Goal: Communication & Community: Participate in discussion

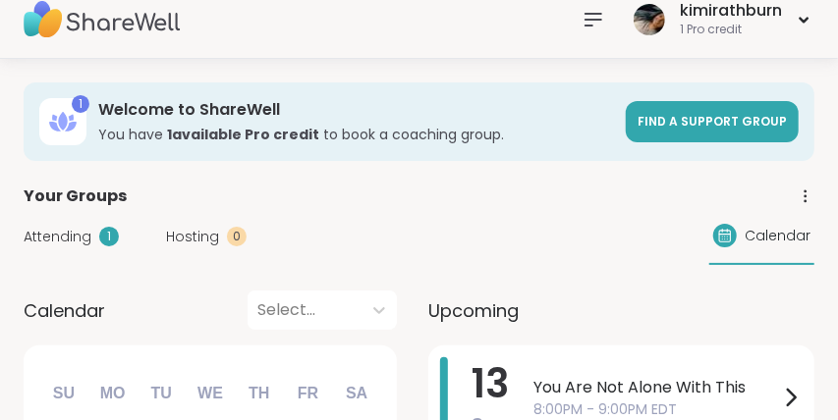
scroll to position [24, 0]
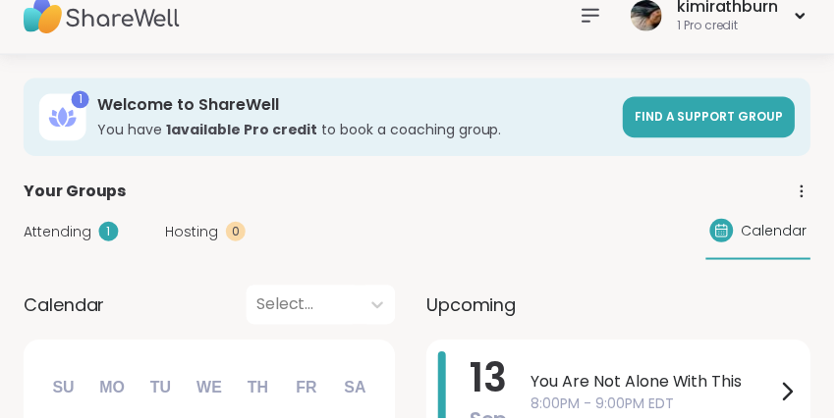
click at [593, 28] on icon at bounding box center [594, 16] width 24 height 24
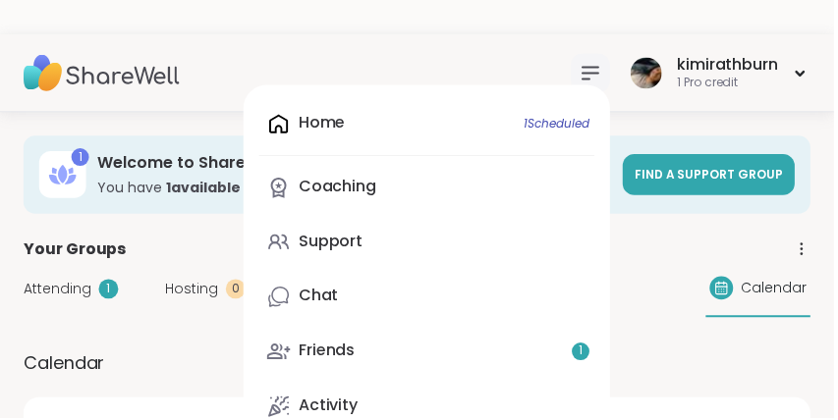
scroll to position [78, 0]
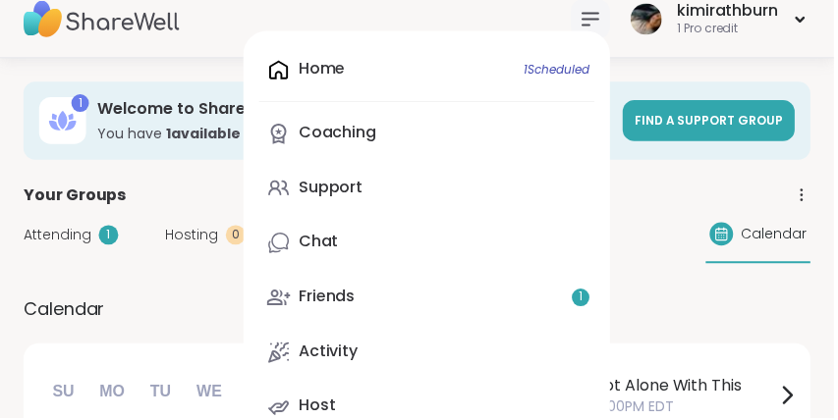
click at [396, 259] on link "Chat" at bounding box center [428, 244] width 337 height 47
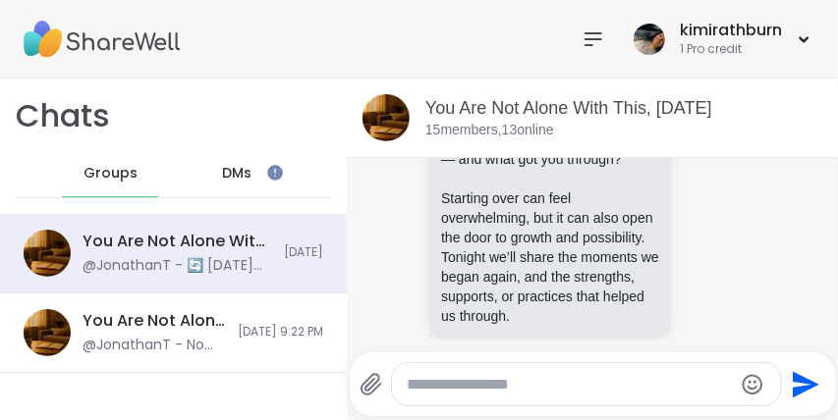
scroll to position [1694, 0]
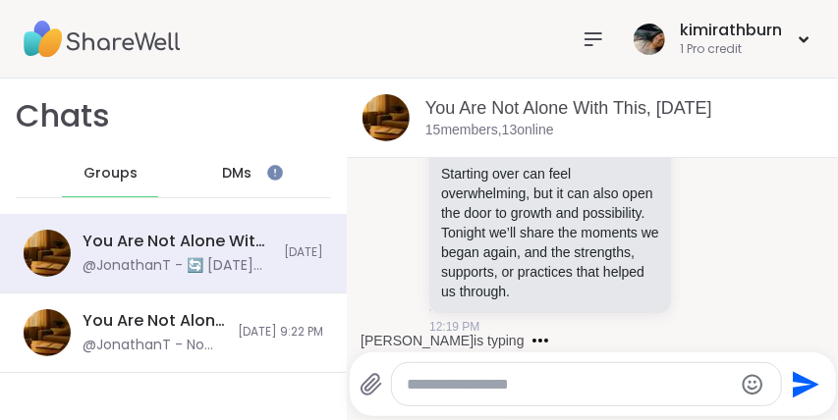
click at [652, 204] on p "Starting over can feel overwhelming, but it can also open the door to growth an…" at bounding box center [550, 233] width 218 height 138
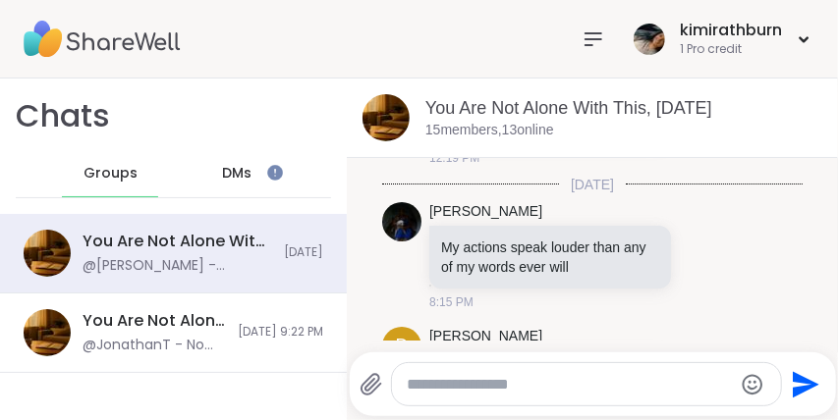
scroll to position [1861, 0]
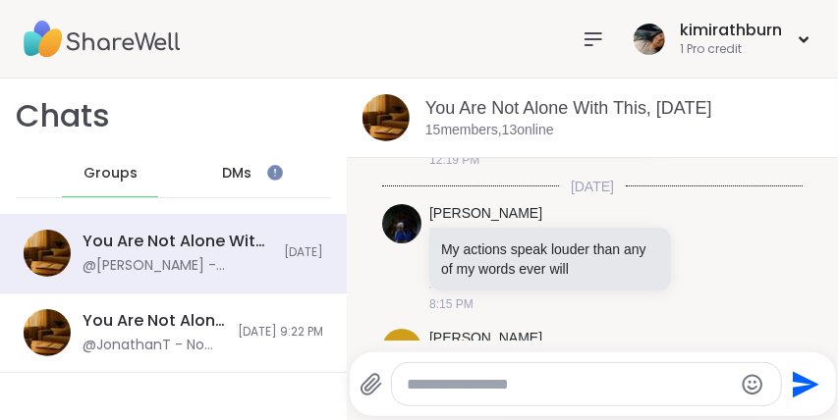
click at [704, 254] on icon at bounding box center [706, 258] width 18 height 20
click at [702, 219] on div "Select Reaction: Heart" at bounding box center [706, 226] width 18 height 18
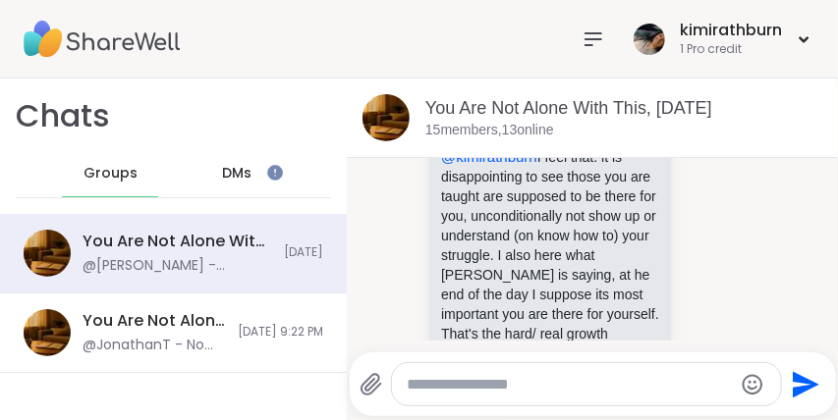
scroll to position [2103, 0]
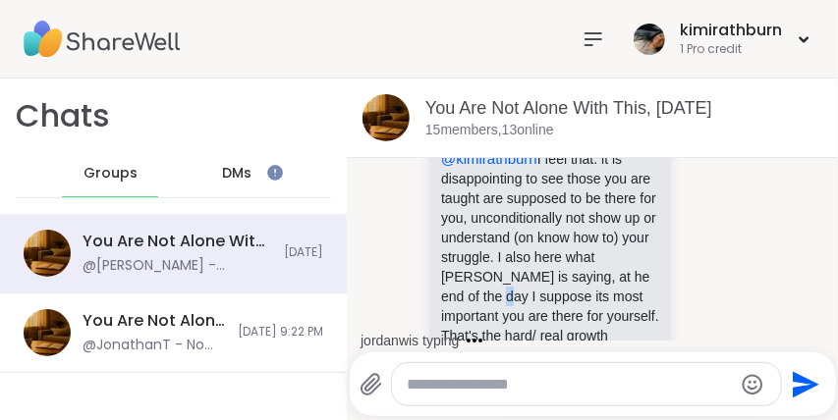
click at [689, 304] on div "[PERSON_NAME] @kimirathburn I feel that. it is disappointing to see those you a…" at bounding box center [582, 261] width 307 height 294
click at [699, 258] on icon at bounding box center [706, 261] width 18 height 20
click at [708, 224] on div "Select Reaction: Heart" at bounding box center [706, 229] width 18 height 18
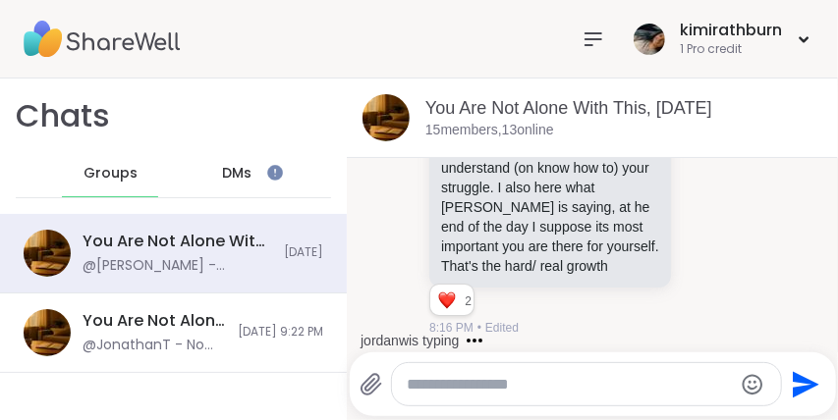
click at [641, 375] on textarea "Type your message" at bounding box center [570, 385] width 325 height 20
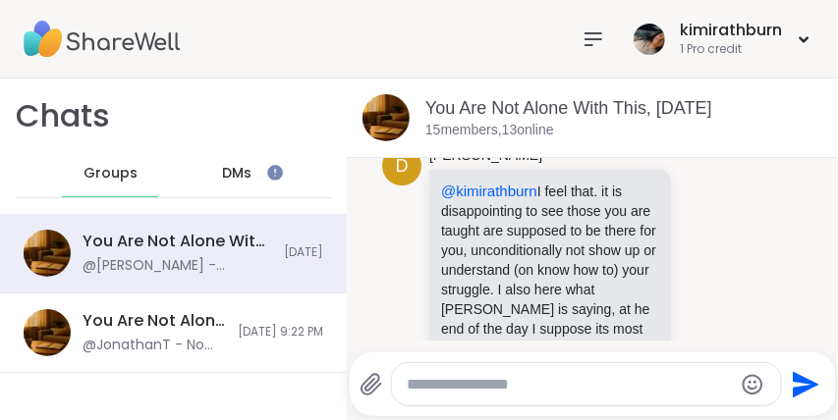
scroll to position [2081, 0]
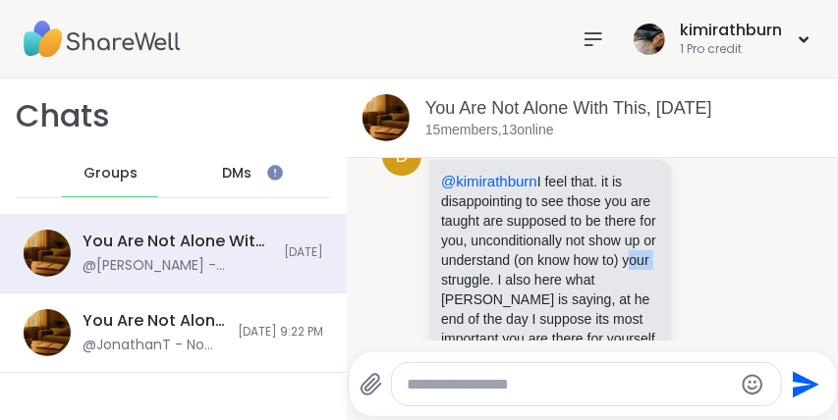
click at [730, 286] on icon at bounding box center [727, 283] width 18 height 24
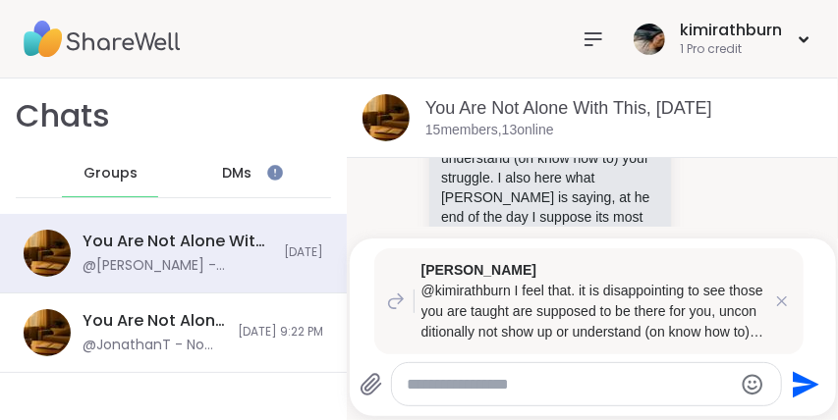
scroll to position [2179, 0]
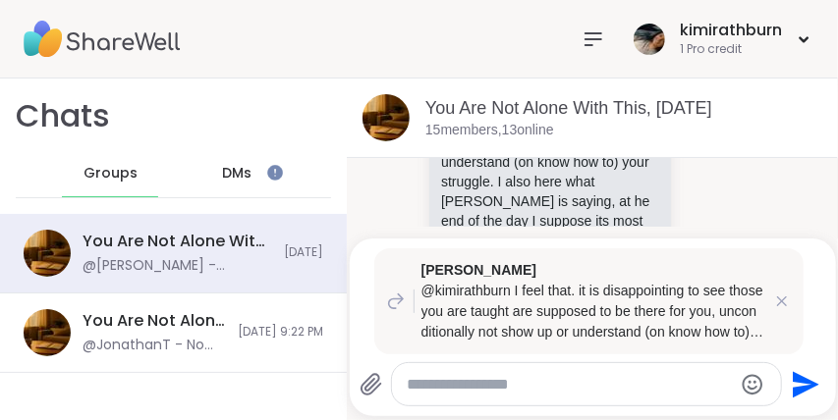
click at [779, 298] on icon at bounding box center [782, 302] width 10 height 10
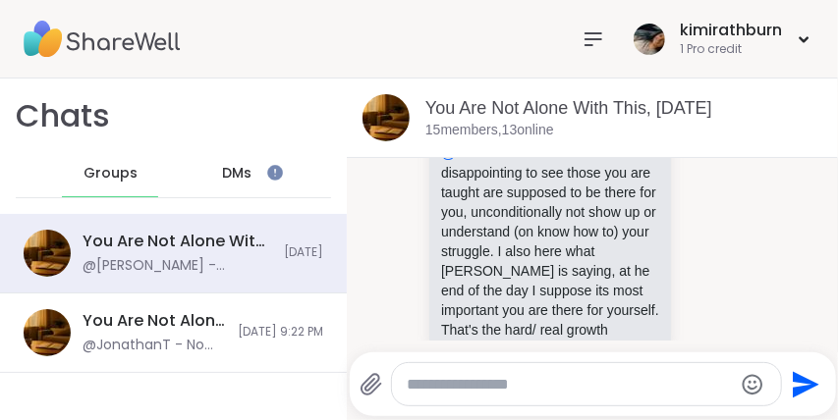
scroll to position [2103, 0]
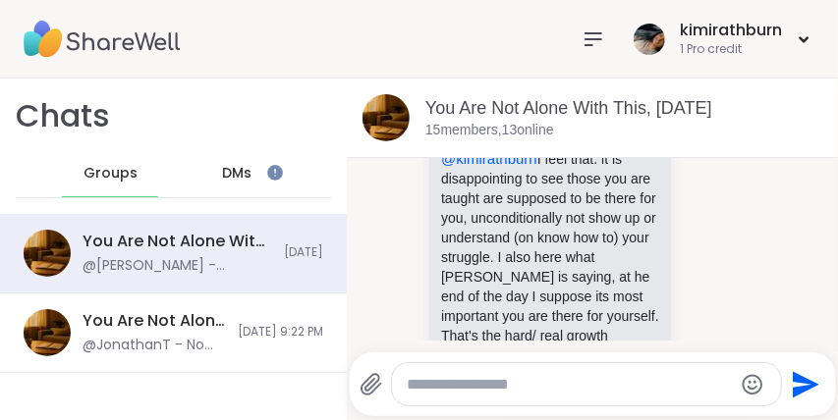
click at [699, 256] on icon at bounding box center [706, 261] width 18 height 20
click at [723, 328] on div "[PERSON_NAME] @kimirathburn I feel that. it is disappointing to see those you a…" at bounding box center [582, 261] width 307 height 294
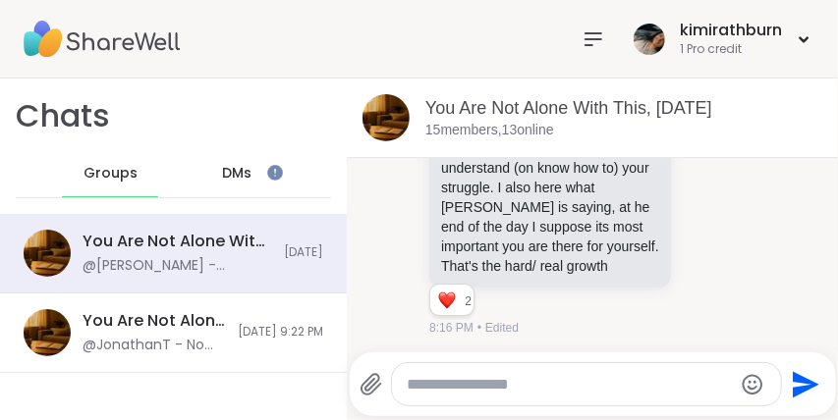
click at [726, 183] on icon at bounding box center [727, 191] width 18 height 24
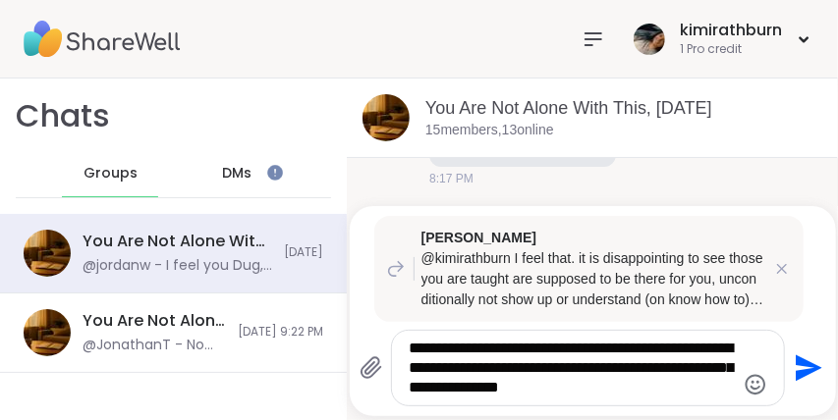
scroll to position [2550, 0]
click at [676, 398] on textarea "**********" at bounding box center [572, 368] width 326 height 59
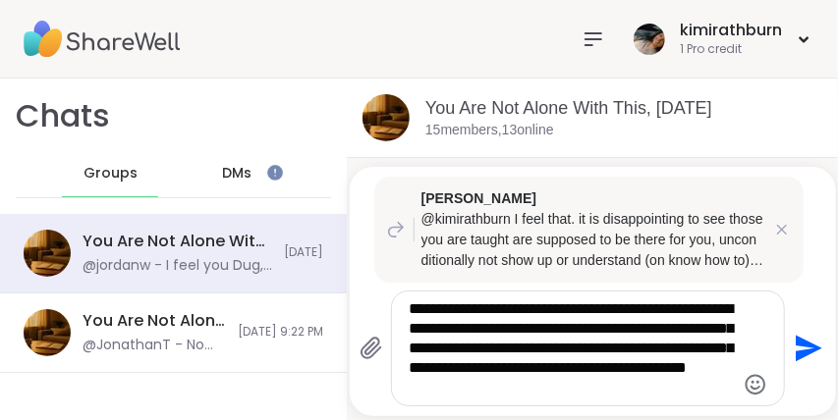
scroll to position [2615, 0]
type textarea "**********"
click at [803, 364] on icon "Send" at bounding box center [806, 348] width 31 height 31
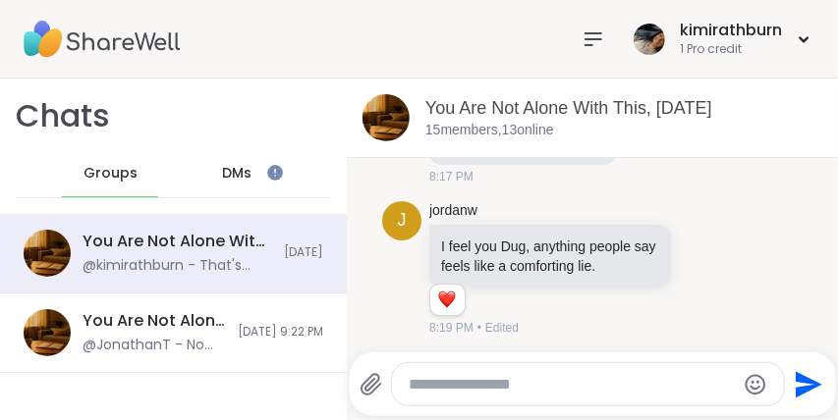
scroll to position [2768, 0]
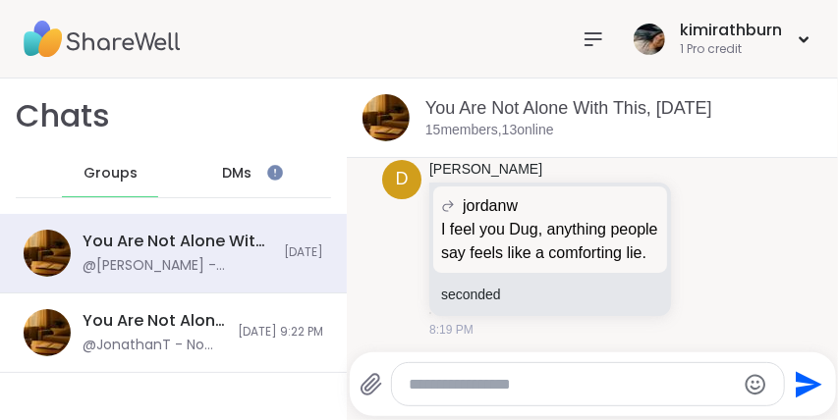
click at [247, 181] on span "DMs" at bounding box center [236, 174] width 29 height 20
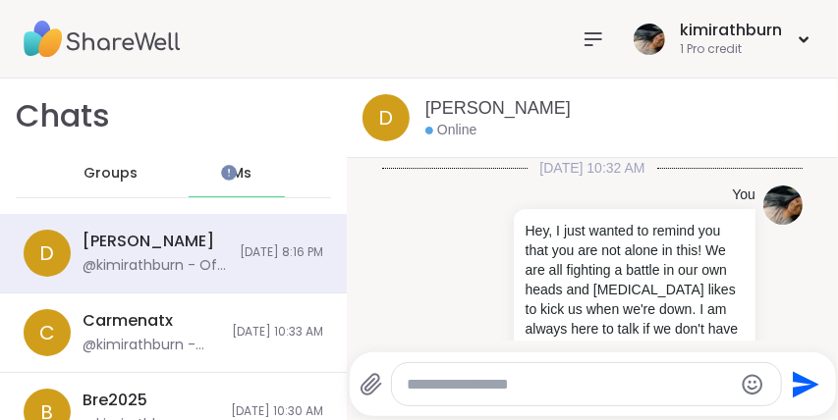
scroll to position [743, 0]
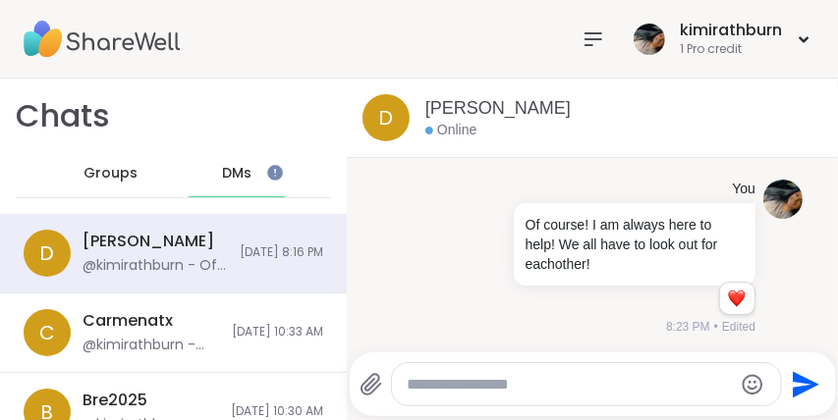
click at [111, 174] on span "Groups" at bounding box center [111, 174] width 54 height 20
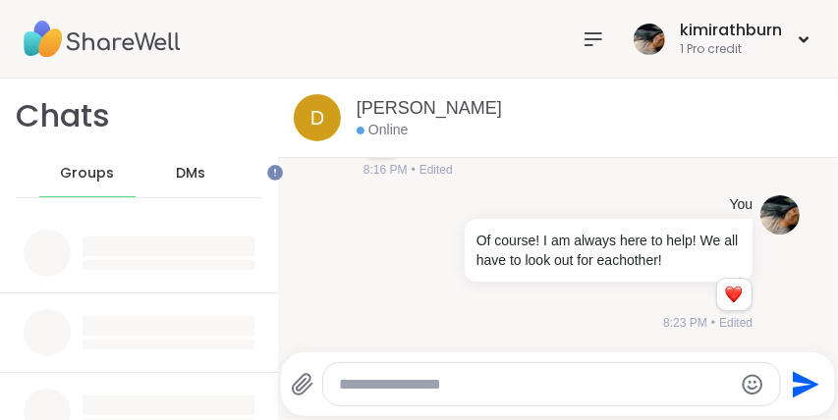
click at [135, 178] on div "Groups" at bounding box center [87, 173] width 96 height 47
click at [113, 183] on span "Groups" at bounding box center [87, 174] width 54 height 20
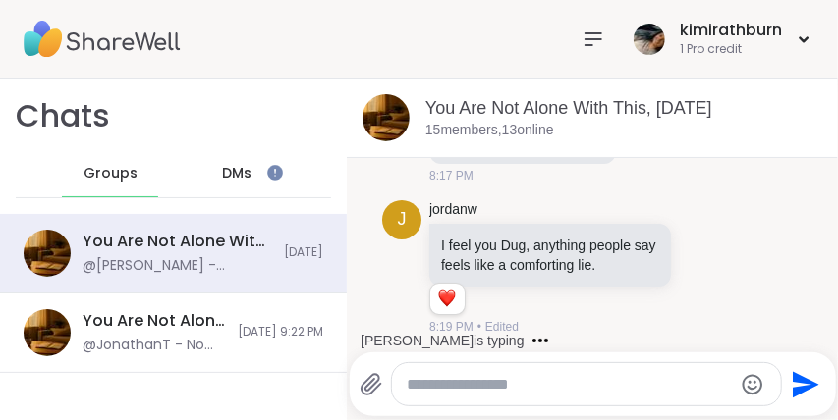
scroll to position [2408, 0]
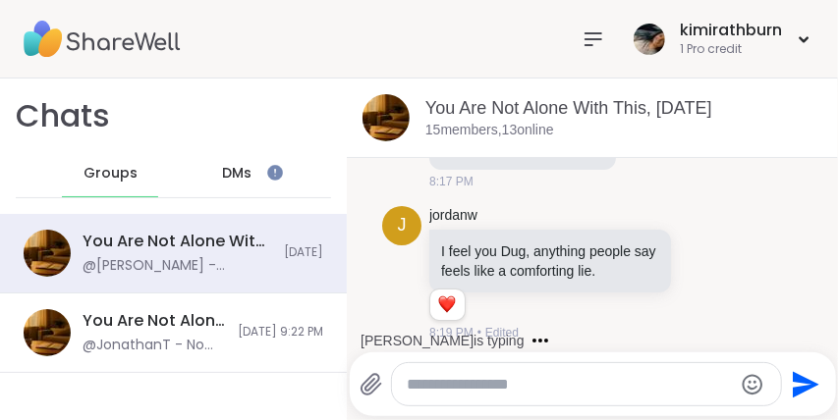
click at [453, 300] on div "Reactions: love" at bounding box center [447, 305] width 18 height 18
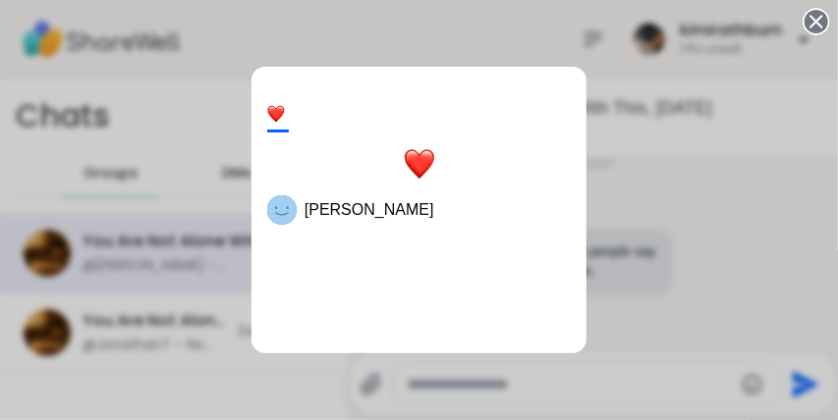
click at [645, 181] on div "1 [PERSON_NAME]" at bounding box center [419, 210] width 838 height 420
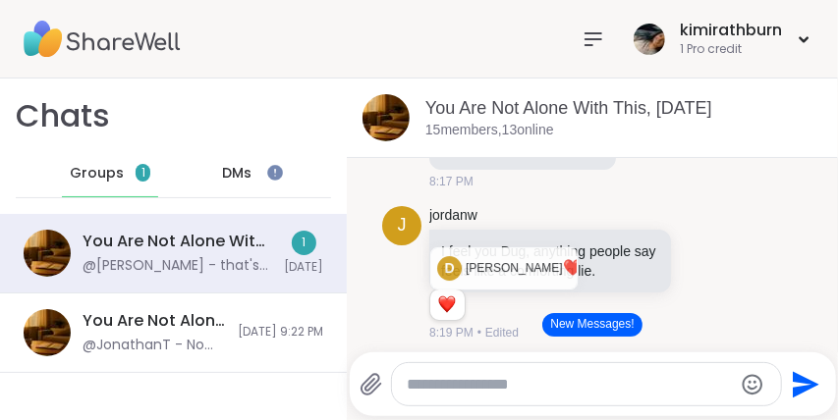
click at [699, 270] on icon at bounding box center [706, 273] width 15 height 15
click at [697, 241] on button "Select Reaction: Heart" at bounding box center [705, 242] width 39 height 39
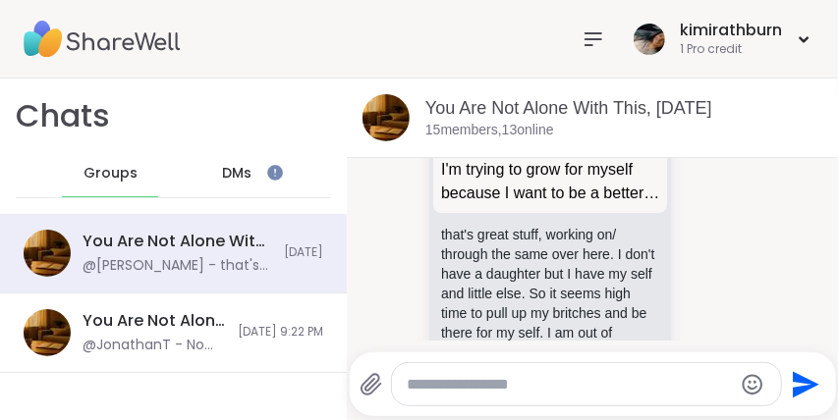
scroll to position [3279, 0]
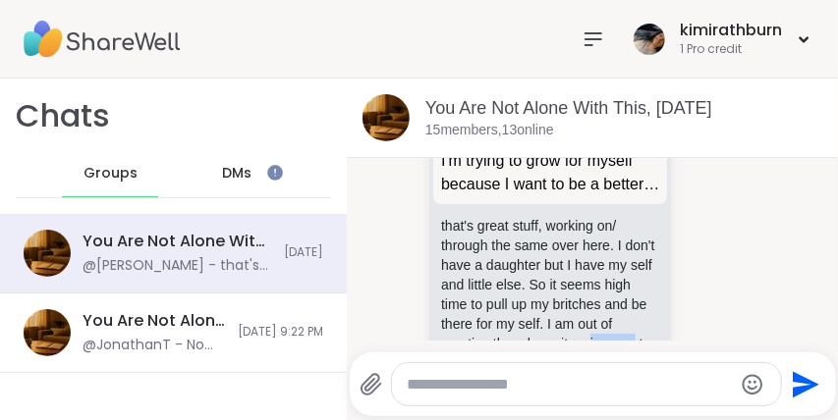
click at [701, 226] on icon at bounding box center [706, 236] width 18 height 20
click at [716, 188] on button "Select Reaction: Heart" at bounding box center [705, 204] width 39 height 39
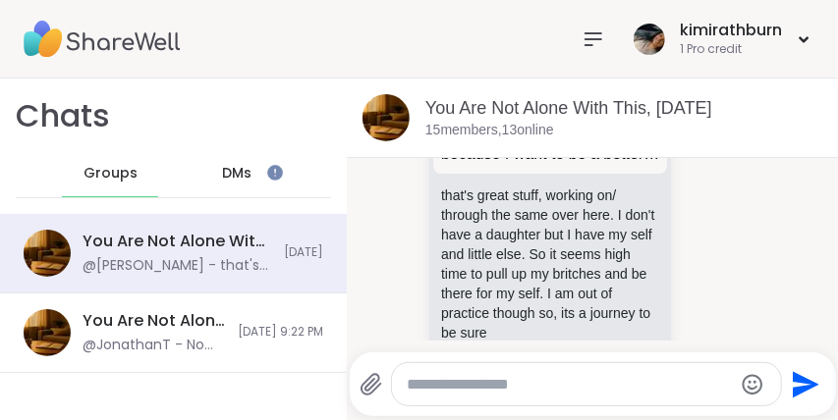
scroll to position [3309, 0]
click at [729, 215] on icon at bounding box center [727, 221] width 18 height 24
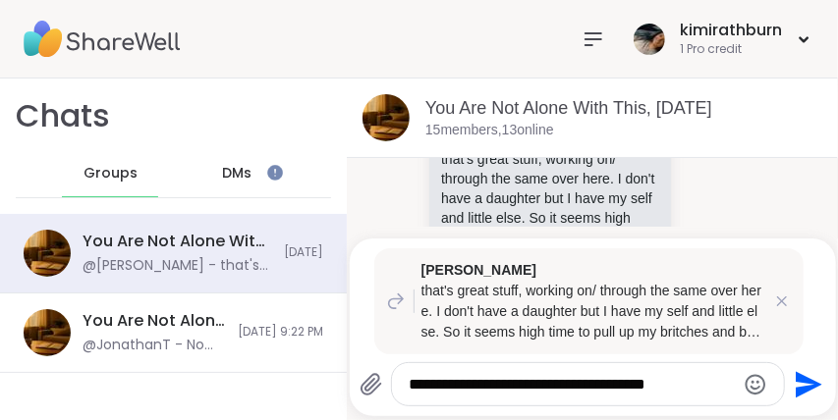
scroll to position [3385, 0]
click at [673, 394] on textarea "**********" at bounding box center [572, 385] width 326 height 20
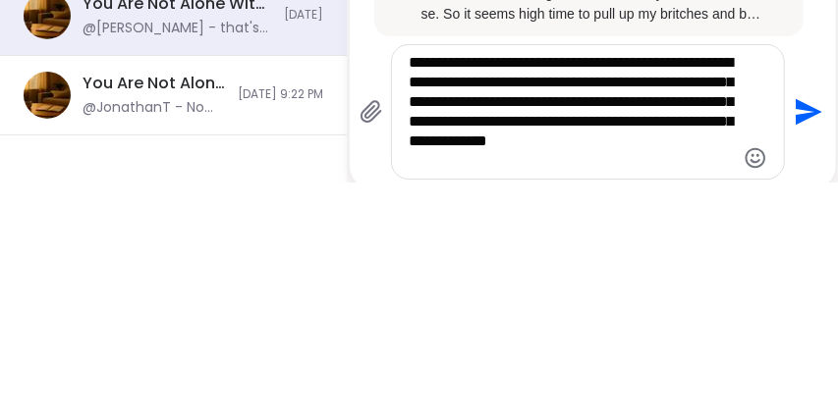
type textarea "**********"
click at [796, 364] on icon "Send" at bounding box center [809, 350] width 27 height 27
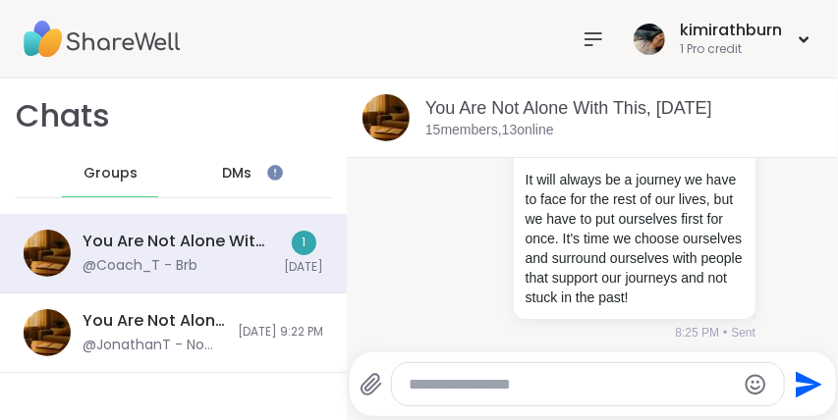
scroll to position [3814, 0]
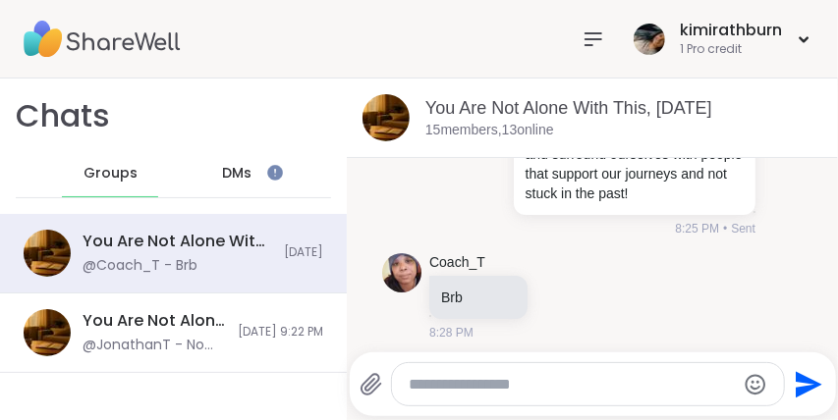
click at [600, 391] on textarea "Type your message" at bounding box center [572, 385] width 326 height 20
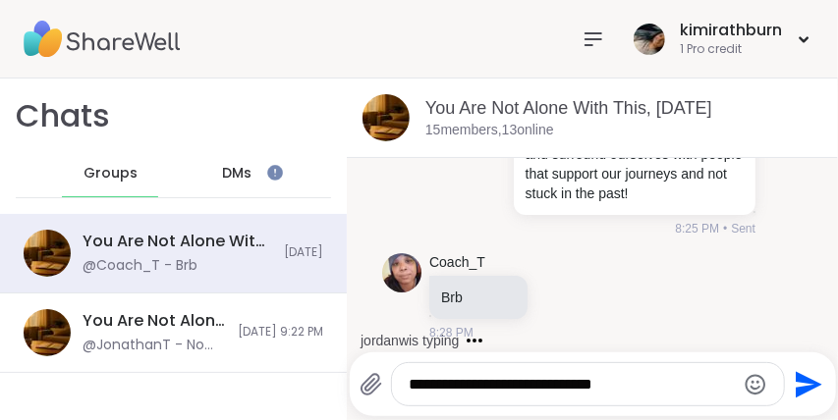
type textarea "**********"
click at [801, 396] on icon "Send" at bounding box center [809, 384] width 27 height 27
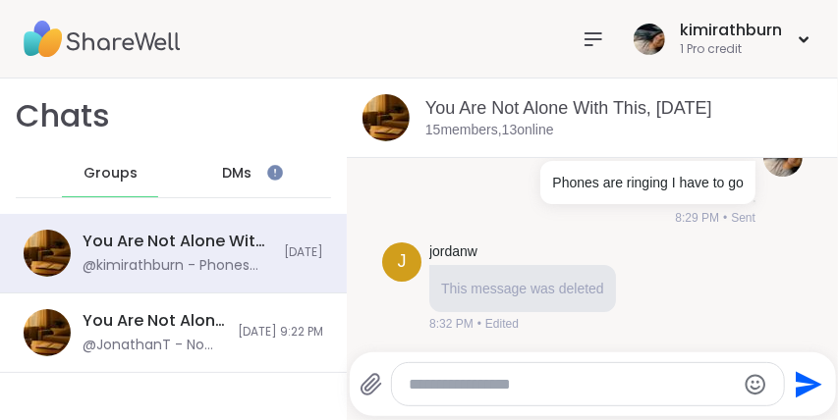
scroll to position [4025, 0]
